Goal: Check status: Check status

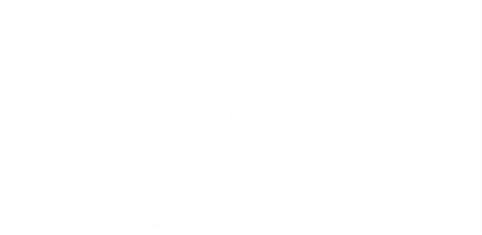
scroll to position [9, 0]
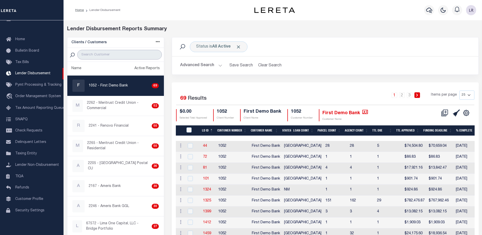
click at [121, 56] on input "search" at bounding box center [119, 55] width 85 height 10
paste input "GITSIT LLC"
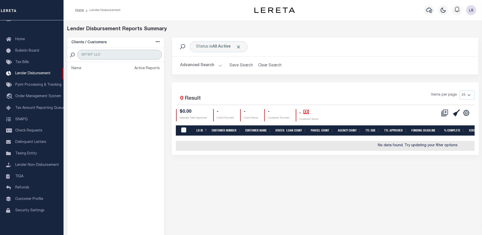
type input "GITSIT LLC"
click at [217, 43] on div "Status is All Active" at bounding box center [219, 46] width 58 height 11
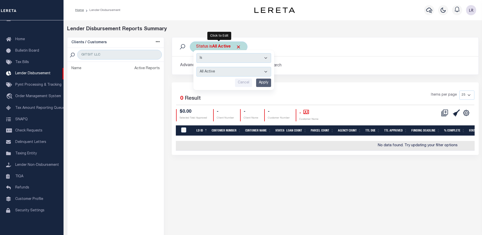
click at [220, 72] on select "All Active Approval In Progress Batching In Progress Complete Do Not Pay Escrow…" at bounding box center [233, 72] width 75 height 10
select select "REC"
click at [196, 67] on select "All Active Approval In Progress Batching In Progress Complete Do Not Pay Escrow…" at bounding box center [233, 72] width 75 height 10
drag, startPoint x: 106, startPoint y: 54, endPoint x: 92, endPoint y: 55, distance: 14.0
click at [92, 55] on input "GITSIT LLC" at bounding box center [119, 55] width 85 height 10
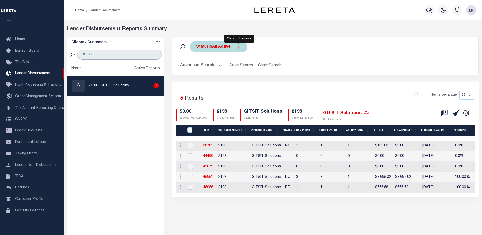
type input "GITSIT"
click at [238, 46] on span "Click to Remove" at bounding box center [238, 46] width 5 height 5
click at [205, 45] on div "Status" at bounding box center [202, 46] width 25 height 11
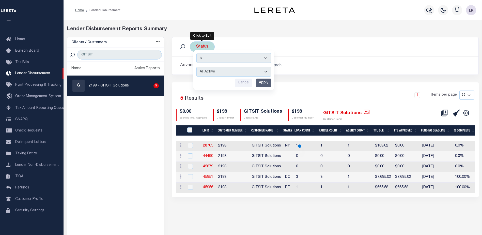
click at [211, 71] on select "All Active Approval In Progress Batching In Progress Complete Do Not Pay Escrow…" at bounding box center [233, 72] width 75 height 10
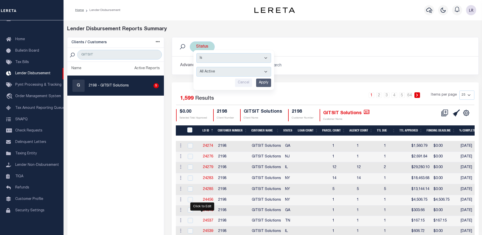
select select "REC"
click at [196, 67] on select "All Active Approval In Progress Batching In Progress Complete Do Not Pay Escrow…" at bounding box center [233, 72] width 75 height 10
click at [265, 86] on input "Apply" at bounding box center [263, 82] width 15 height 8
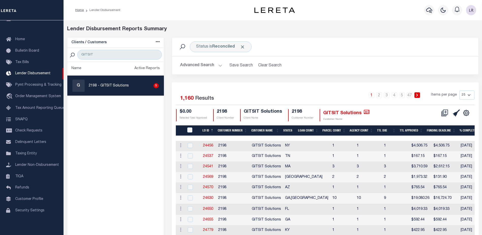
click at [212, 129] on th "LD ID" at bounding box center [207, 130] width 15 height 10
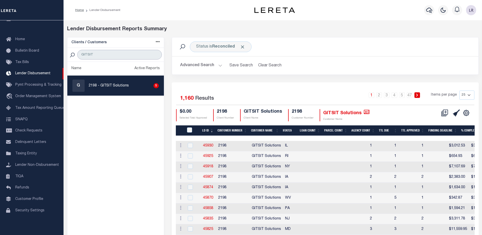
drag, startPoint x: 91, startPoint y: 56, endPoint x: 67, endPoint y: 56, distance: 24.4
click at [67, 56] on div "Clients / Customers Customers asc Customers desc Client asc Client desc Active …" at bounding box center [115, 212] width 97 height 350
paste input "FIRST STATE BANK"
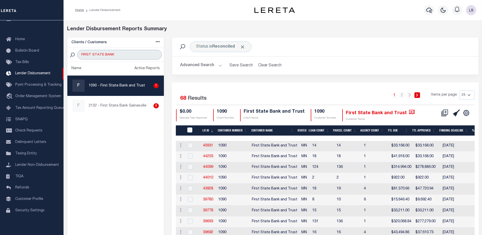
drag, startPoint x: 99, startPoint y: 51, endPoint x: 87, endPoint y: 51, distance: 12.2
click at [87, 51] on input "FIRST STATE BANK" at bounding box center [119, 55] width 85 height 10
click at [137, 54] on input "FIRST STATE BANK" at bounding box center [119, 55] width 85 height 10
drag, startPoint x: 136, startPoint y: 54, endPoint x: 80, endPoint y: 56, distance: 56.2
click at [80, 56] on input "FIRST STATE BANK" at bounding box center [119, 55] width 85 height 10
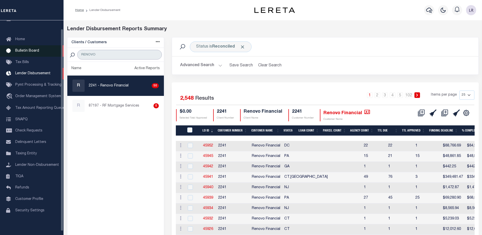
drag, startPoint x: 109, startPoint y: 53, endPoint x: 48, endPoint y: 54, distance: 61.7
click at [49, 53] on div "Home Lender Disbursement" at bounding box center [241, 213] width 482 height 426
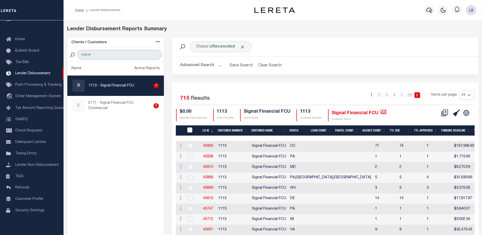
type input "signal"
